Goal: Information Seeking & Learning: Learn about a topic

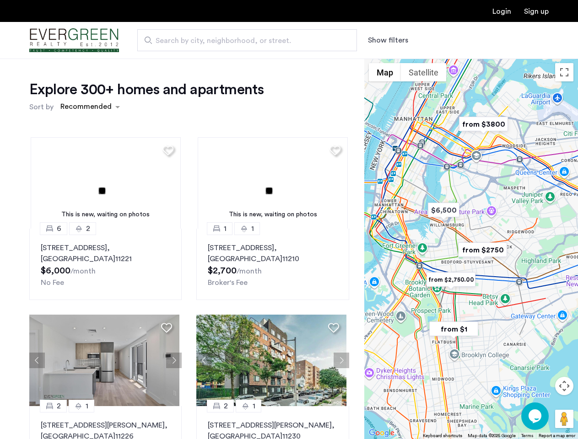
click at [387, 40] on button "Show filters" at bounding box center [388, 40] width 40 height 11
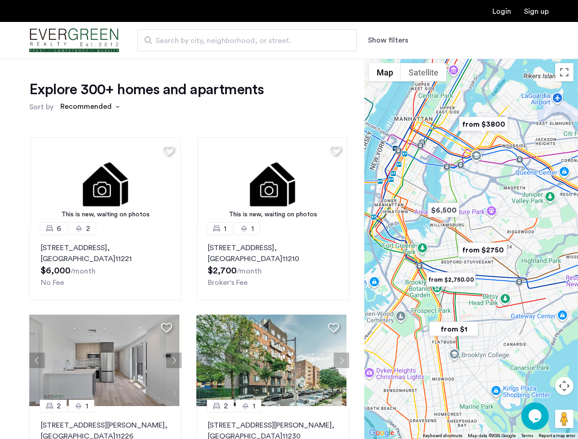
click at [90, 107] on div "Explore 300+ homes and apartments Sort by Recommended This is new, waiting on p…" at bounding box center [289, 279] width 578 height 440
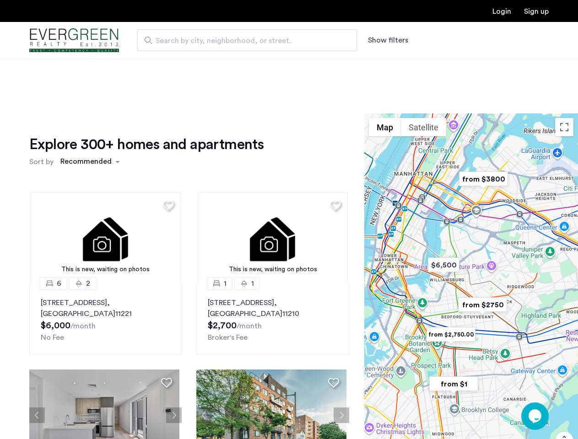
click at [167, 150] on h1 "Explore 300+ homes and apartments" at bounding box center [146, 145] width 234 height 18
click at [104, 183] on div "Explore 300+ homes and apartments Sort by Recommended This is new, waiting on p…" at bounding box center [189, 316] width 320 height 360
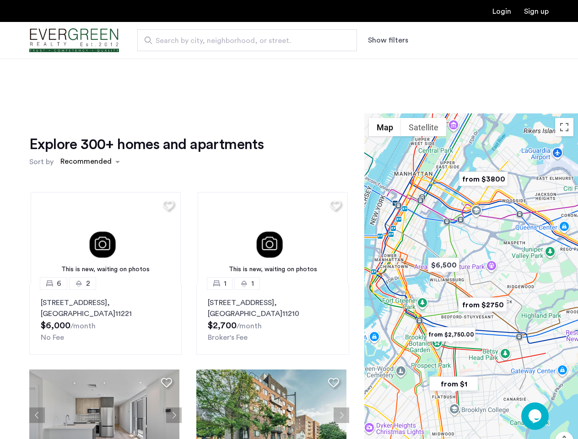
click at [104, 265] on img at bounding box center [106, 238] width 150 height 92
click at [331, 150] on div "Explore 300+ homes and apartments Sort by Recommended" at bounding box center [189, 153] width 320 height 35
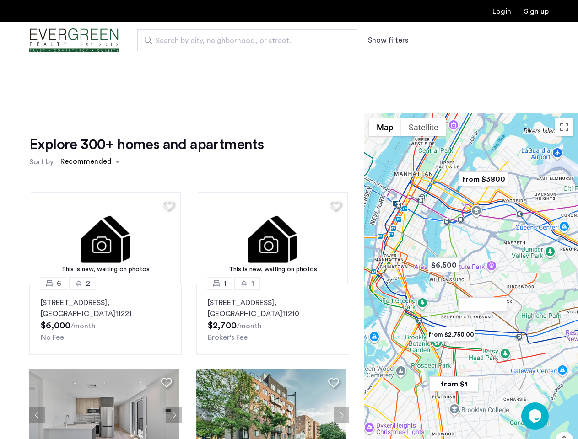
click at [269, 183] on div "Explore 300+ homes and apartments Sort by Recommended This is new, waiting on p…" at bounding box center [189, 316] width 320 height 360
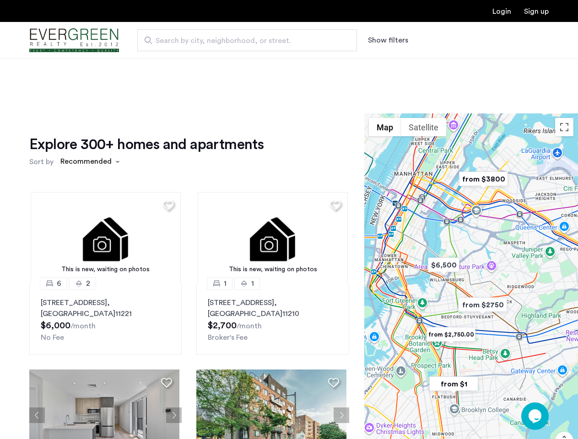
click at [269, 265] on img at bounding box center [273, 238] width 150 height 92
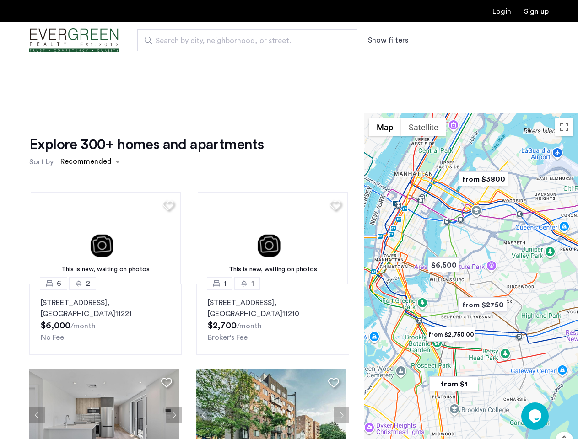
click at [37, 361] on div "This is new, waiting on photos 6 2 [STREET_ADDRESS] $6,000 /month No Fee This i…" at bounding box center [189, 340] width 335 height 310
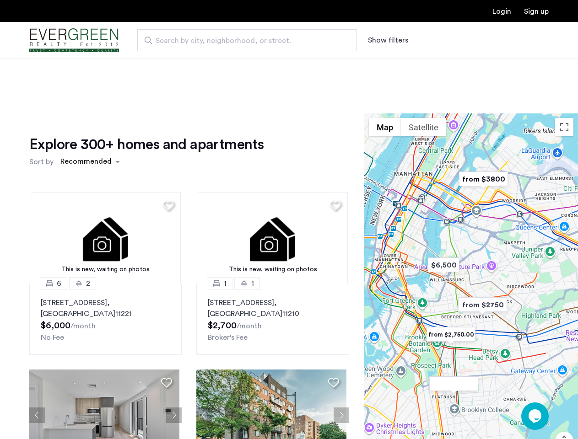
click at [167, 328] on div "[STREET_ADDRESS] $6,000 /month No Fee" at bounding box center [106, 321] width 130 height 46
